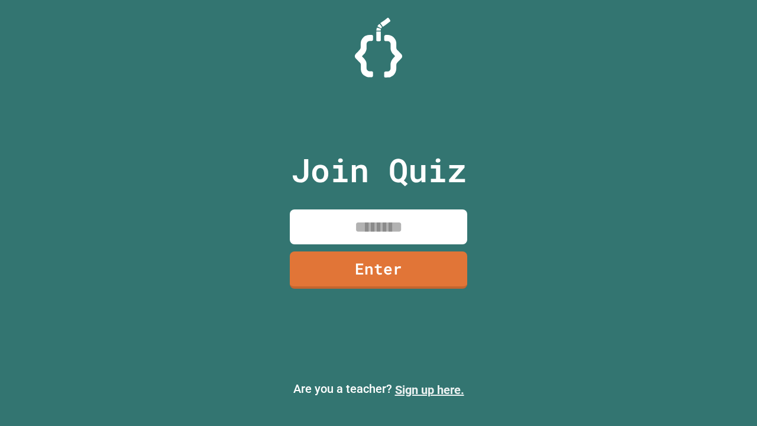
click at [429, 390] on link "Sign up here." at bounding box center [429, 390] width 69 height 14
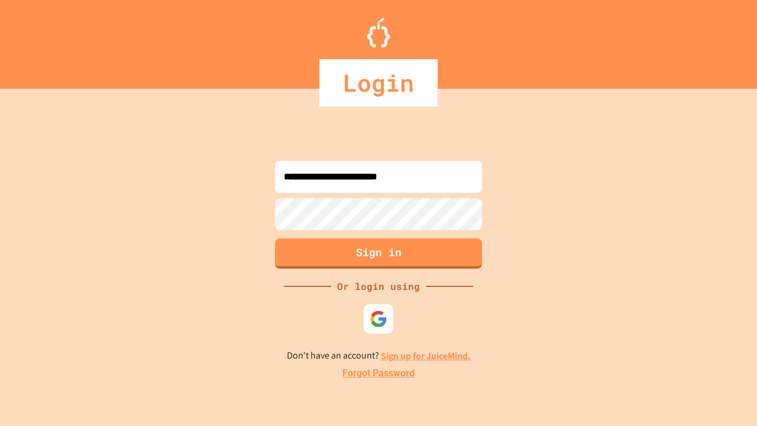
type input "**********"
